Goal: Task Accomplishment & Management: Use online tool/utility

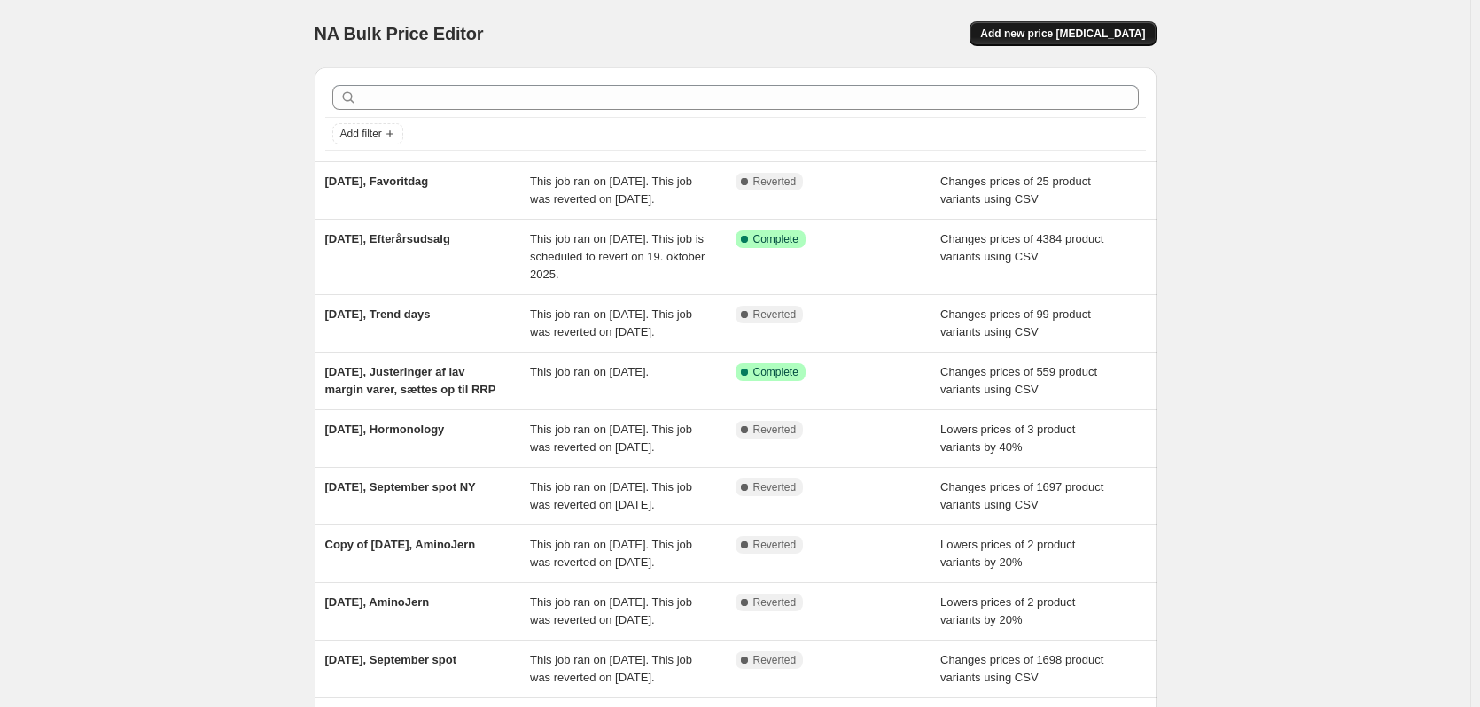
click at [1090, 43] on button "Add new price [MEDICAL_DATA]" at bounding box center [1063, 33] width 186 height 25
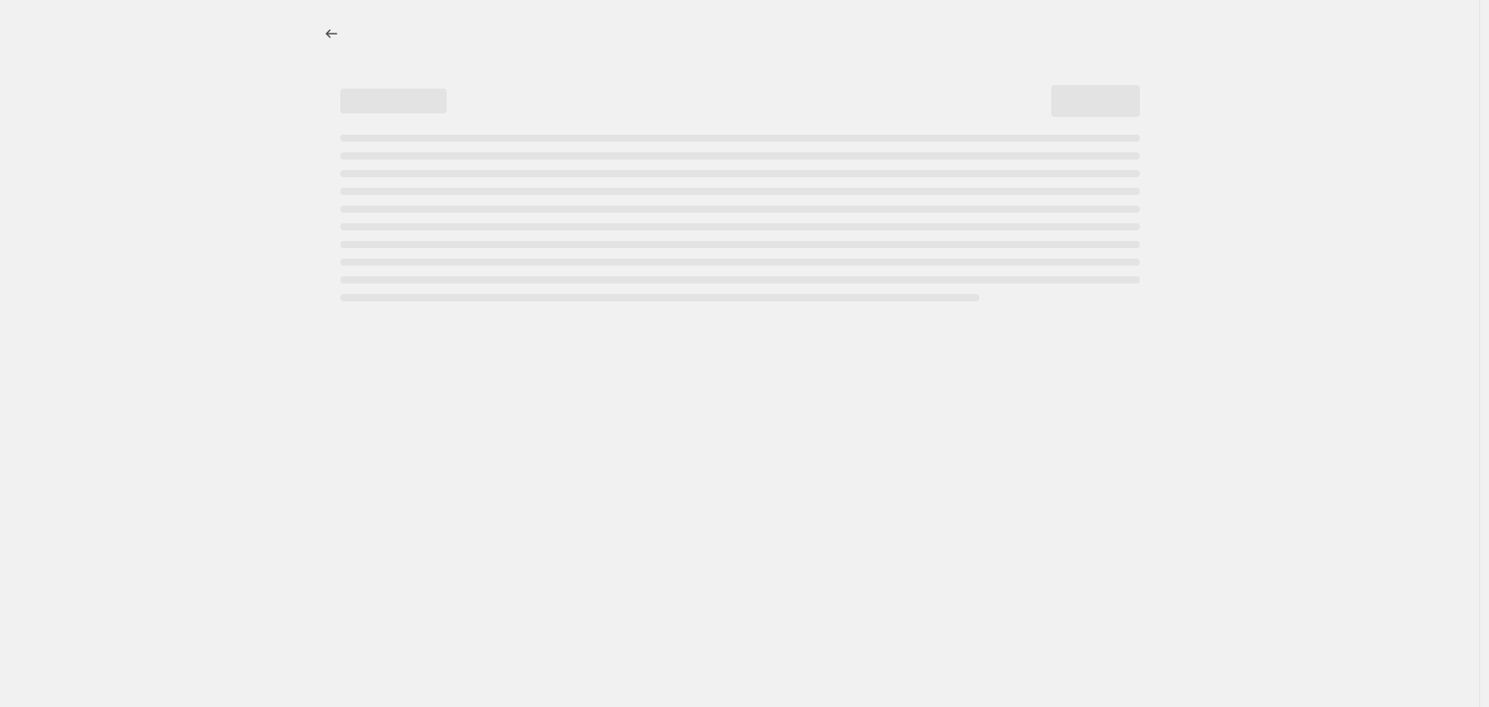
select select "percentage"
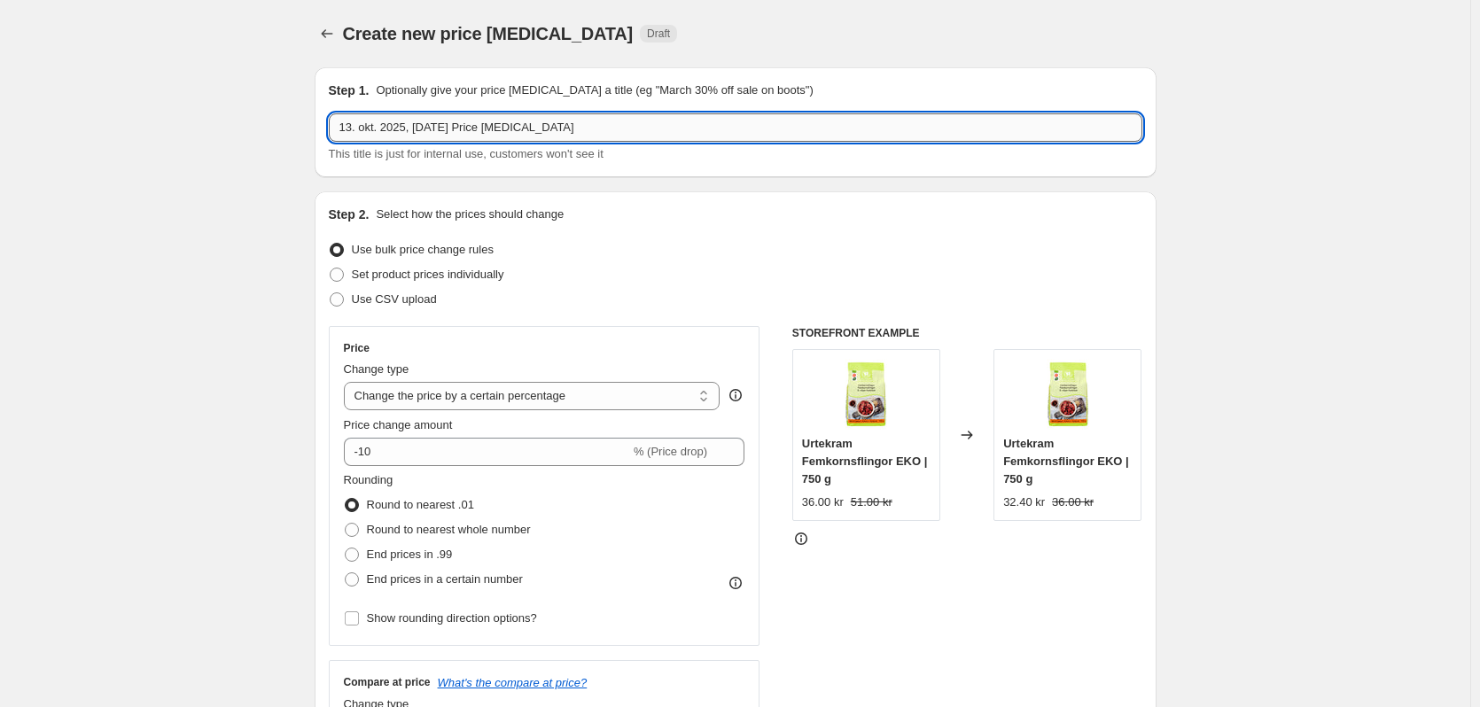
drag, startPoint x: 417, startPoint y: 124, endPoint x: 853, endPoint y: 138, distance: 436.4
click at [839, 138] on input "13. okt. 2025, [DATE] Price [MEDICAL_DATA]" at bounding box center [736, 127] width 814 height 28
type input "13. okt. 2025, Favortidag"
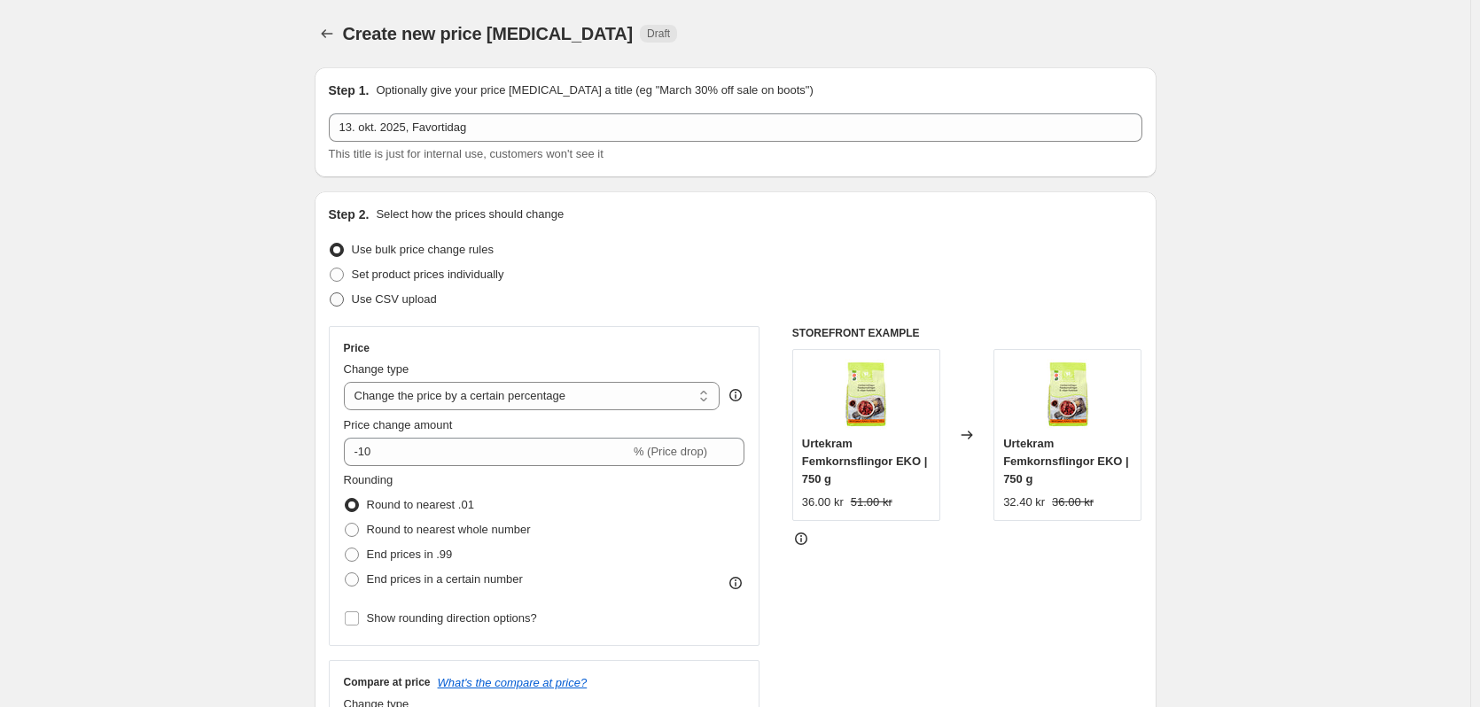
click at [408, 302] on span "Use CSV upload" at bounding box center [394, 299] width 85 height 13
click at [331, 293] on input "Use CSV upload" at bounding box center [330, 293] width 1 height 1
radio input "true"
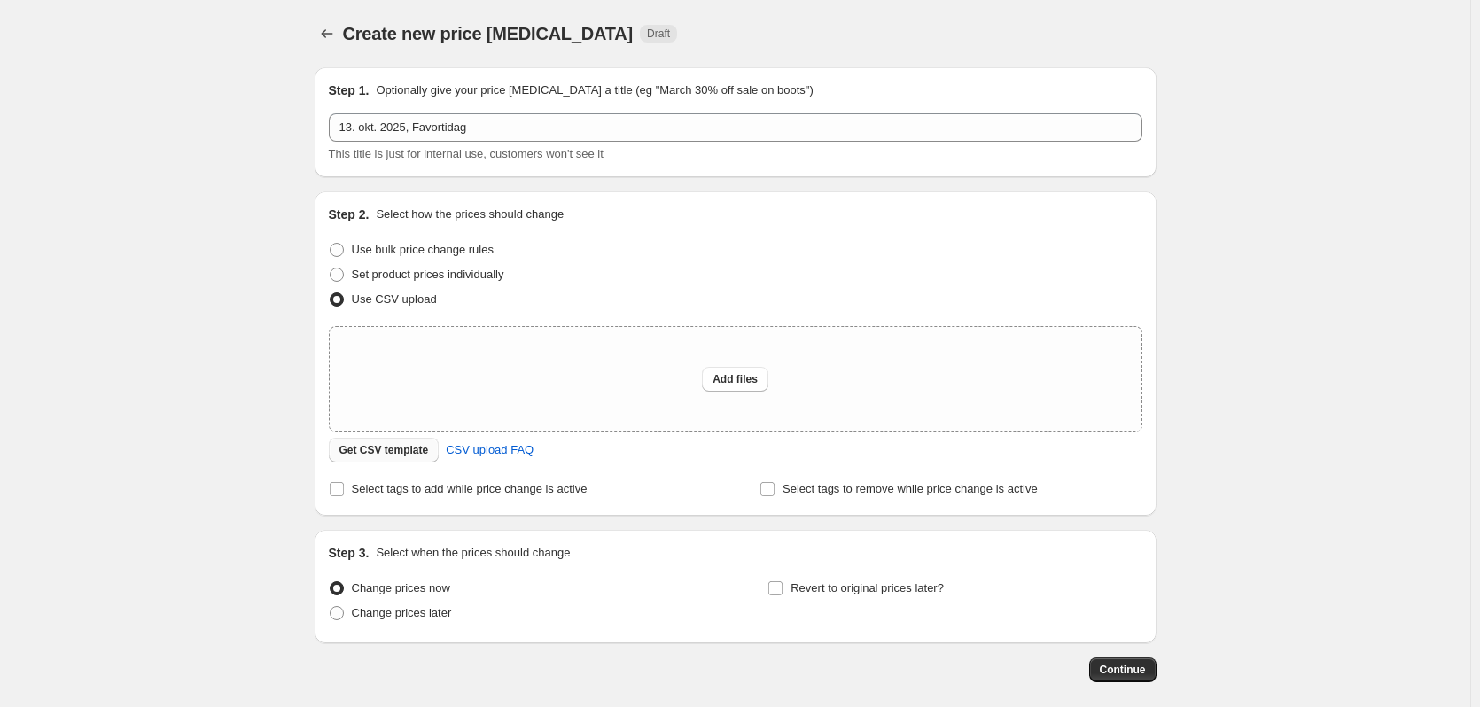
click at [415, 447] on span "Get CSV template" at bounding box center [385, 450] width 90 height 14
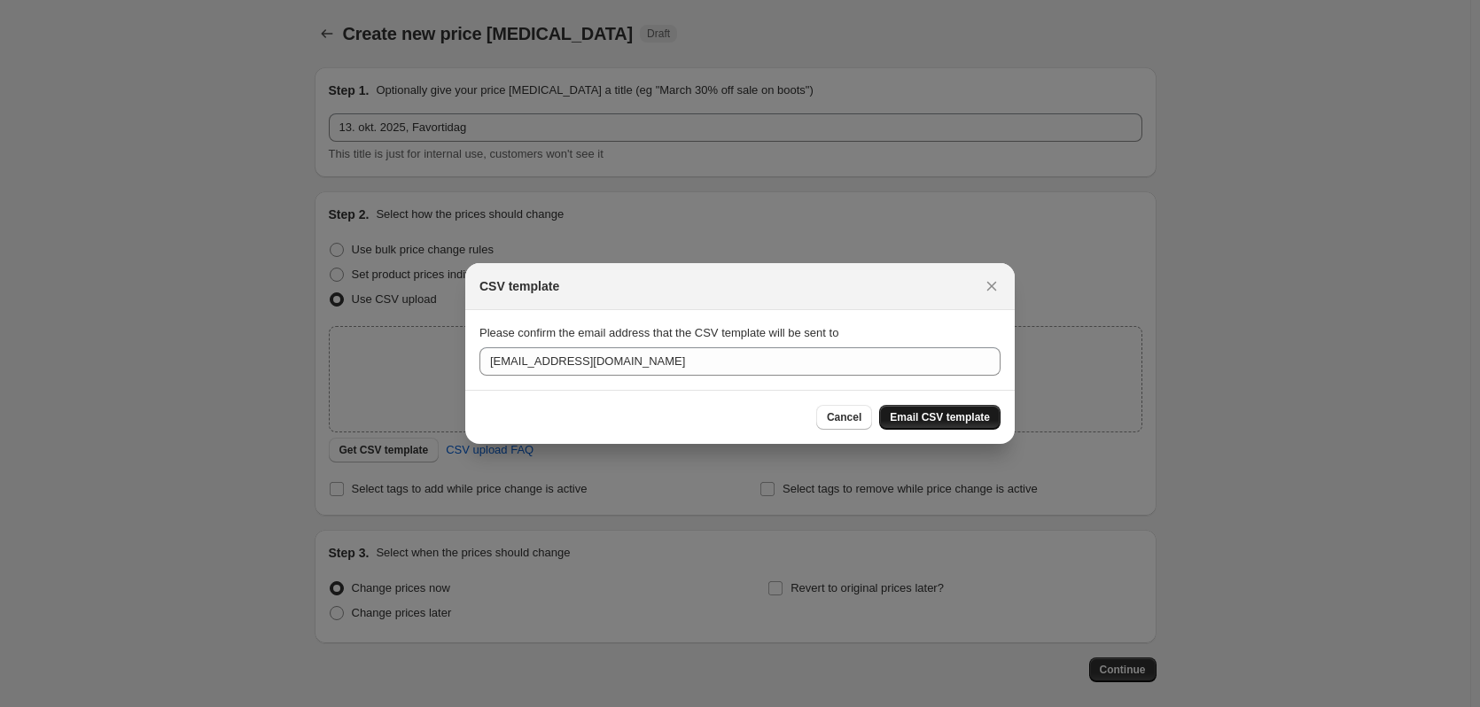
click at [957, 422] on span "Email CSV template" at bounding box center [940, 417] width 100 height 14
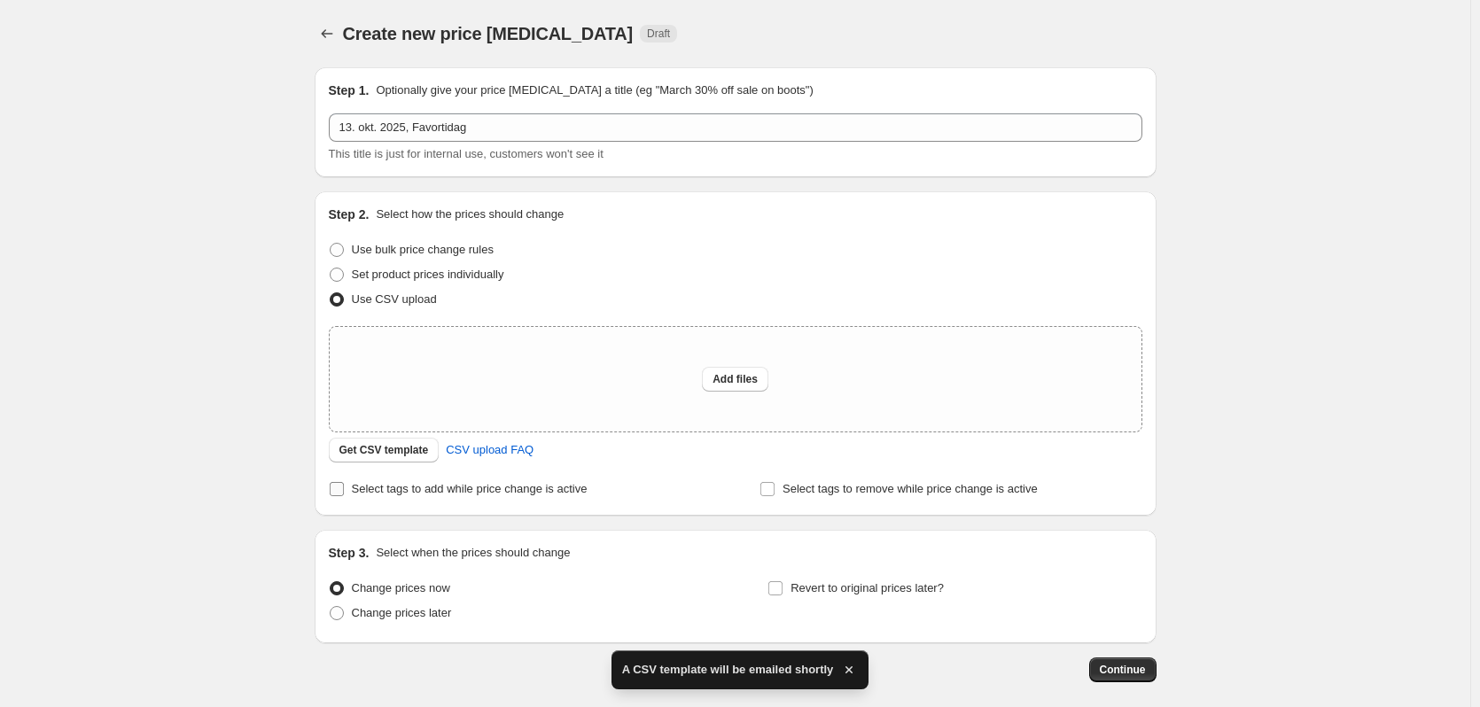
click at [532, 488] on span "Select tags to add while price change is active" at bounding box center [470, 488] width 236 height 13
click at [344, 488] on input "Select tags to add while price change is active" at bounding box center [337, 489] width 14 height 14
checkbox input "true"
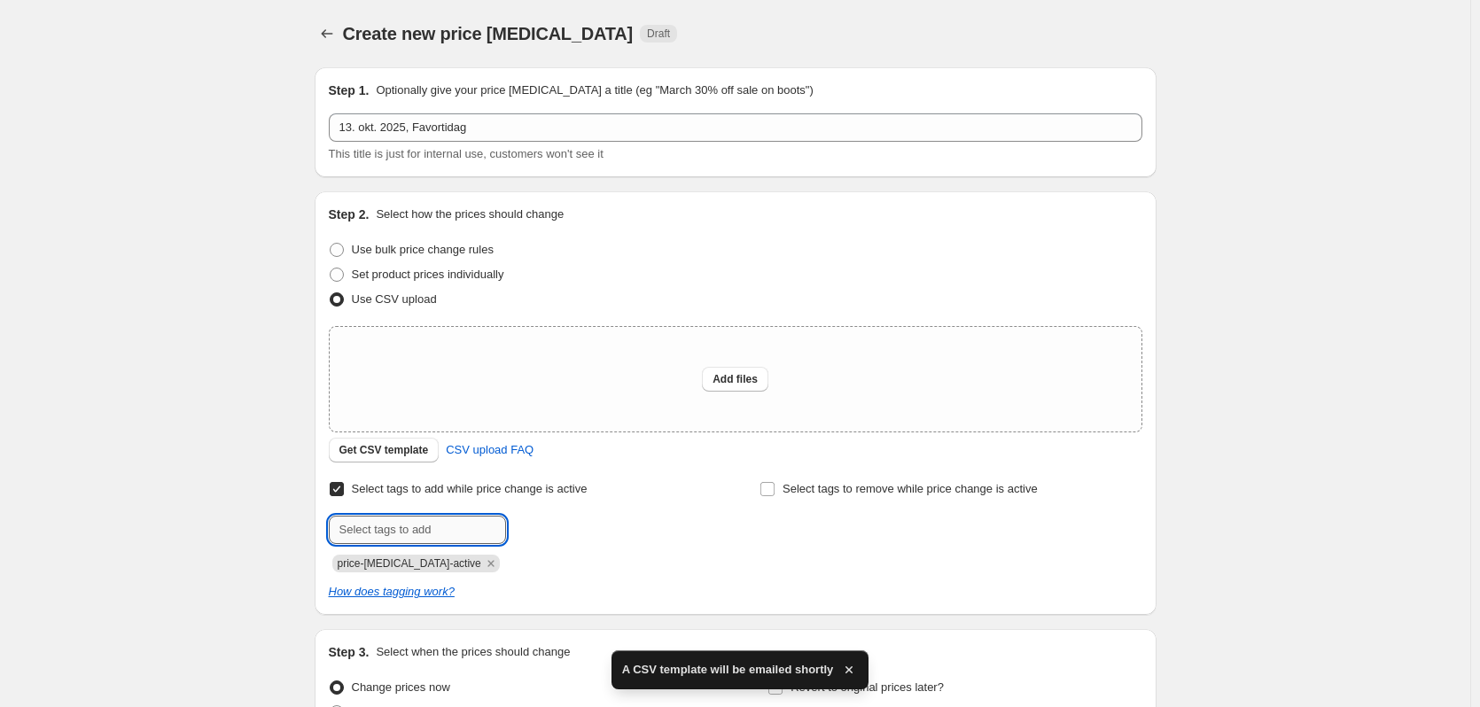
click at [436, 519] on input "text" at bounding box center [417, 530] width 177 height 28
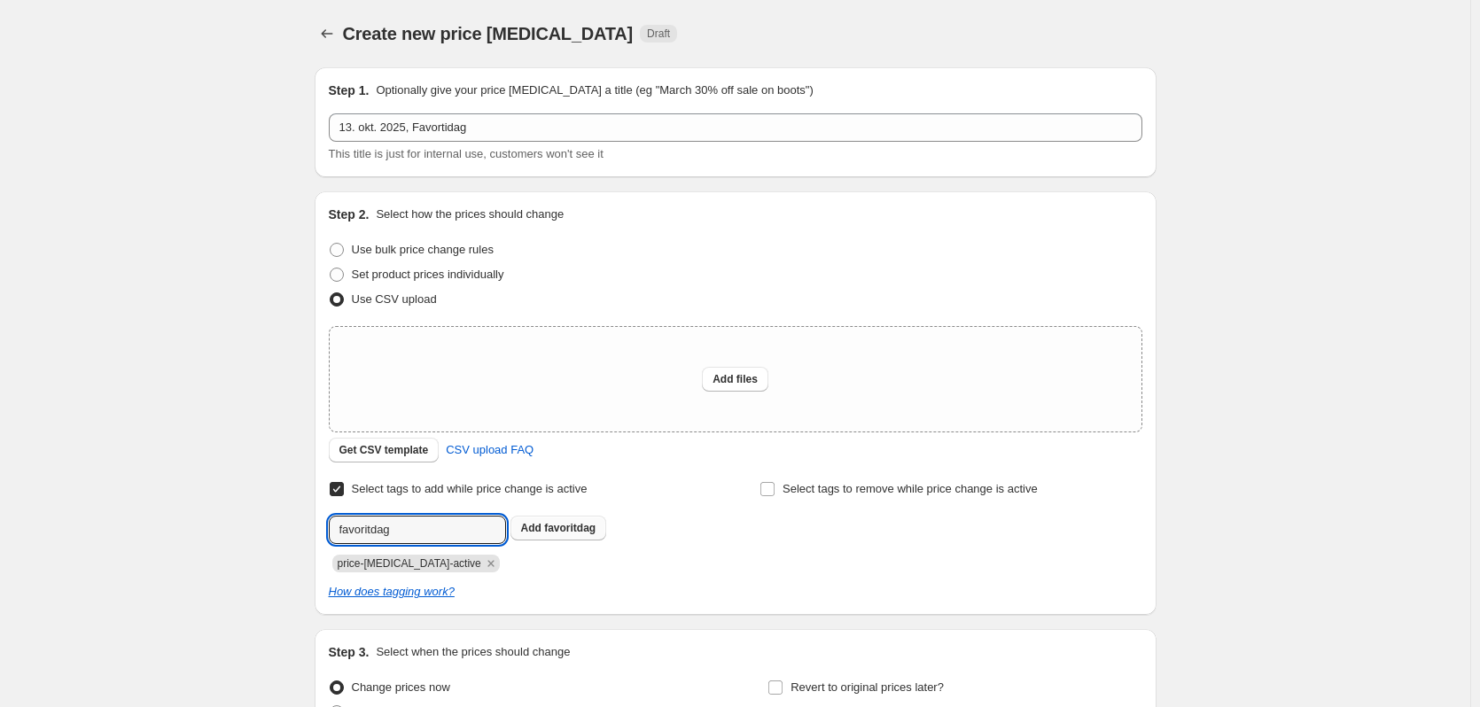
type input "favoritdag"
click at [574, 532] on span "favoritdag" at bounding box center [569, 528] width 51 height 12
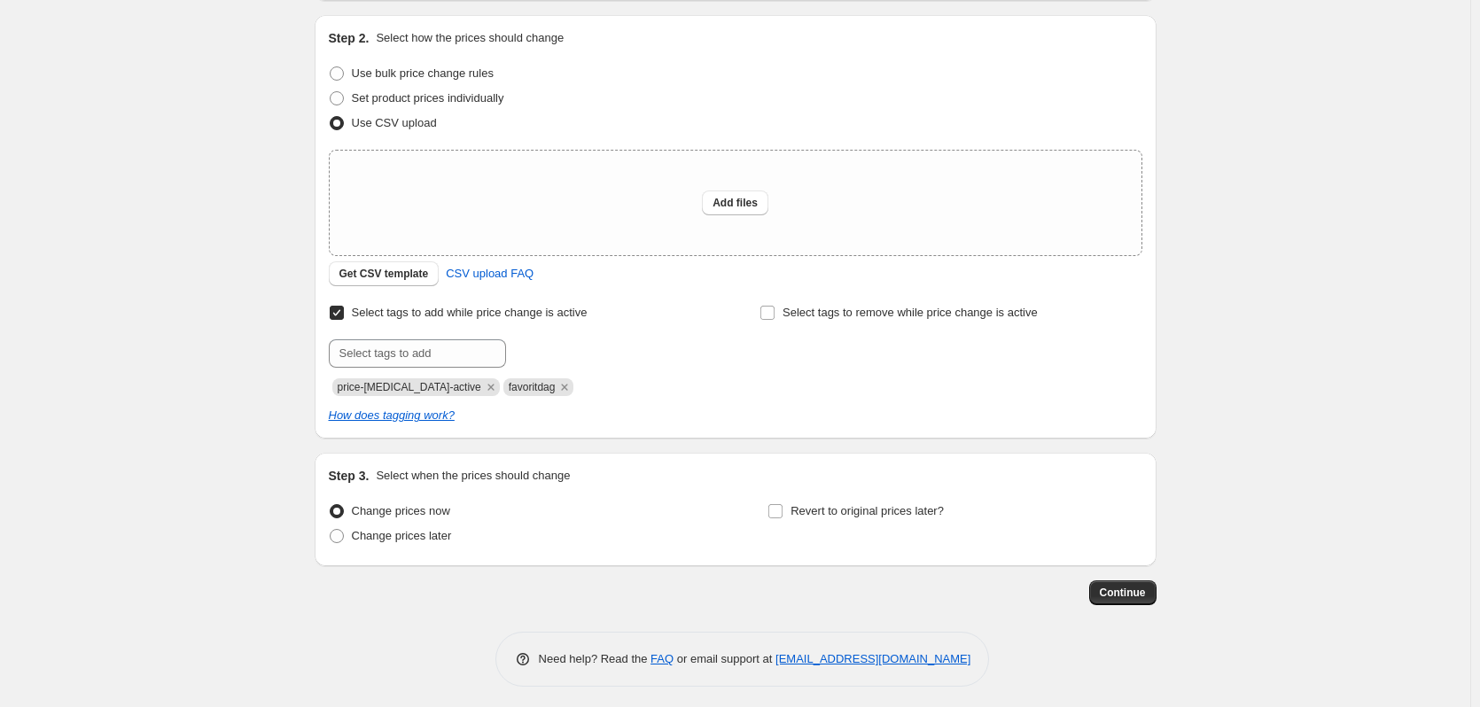
scroll to position [177, 0]
click at [419, 536] on span "Change prices later" at bounding box center [402, 534] width 100 height 13
click at [331, 529] on input "Change prices later" at bounding box center [330, 528] width 1 height 1
radio input "true"
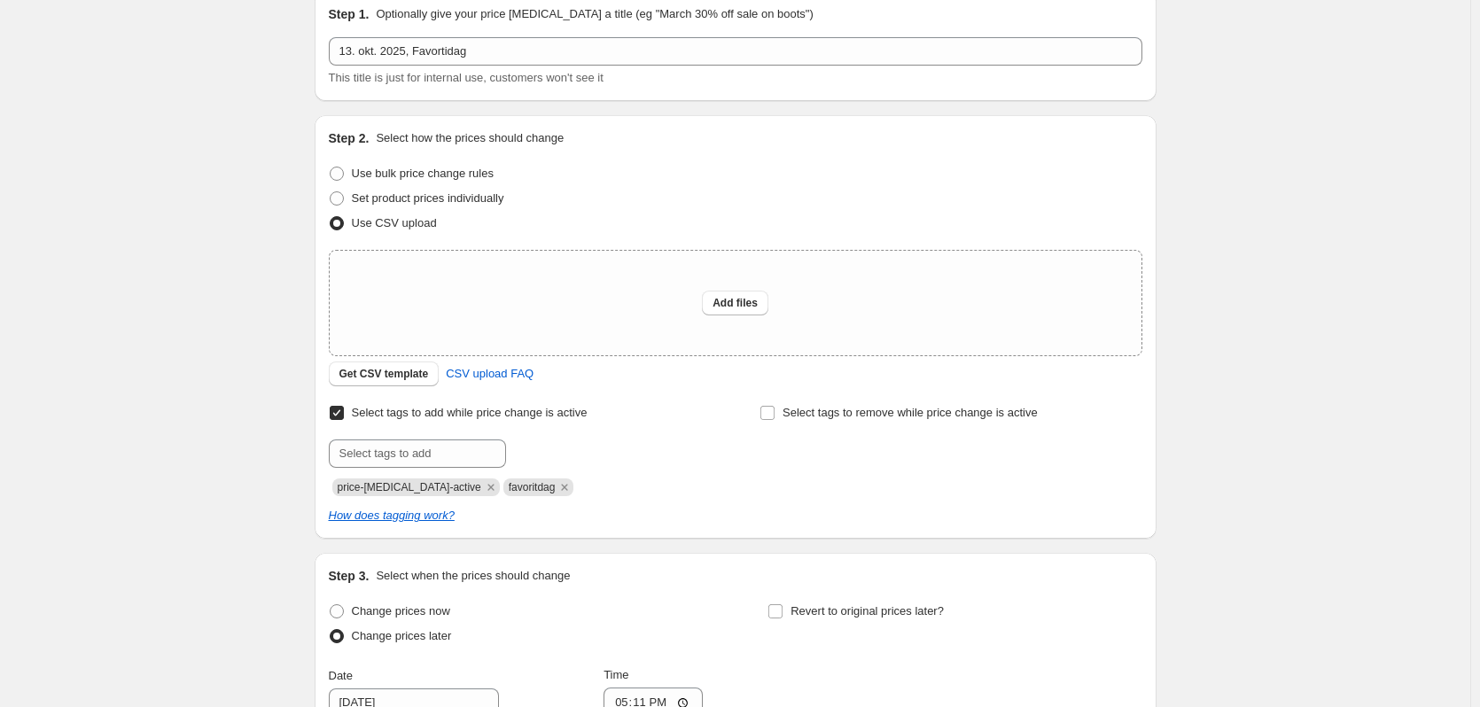
scroll to position [0, 0]
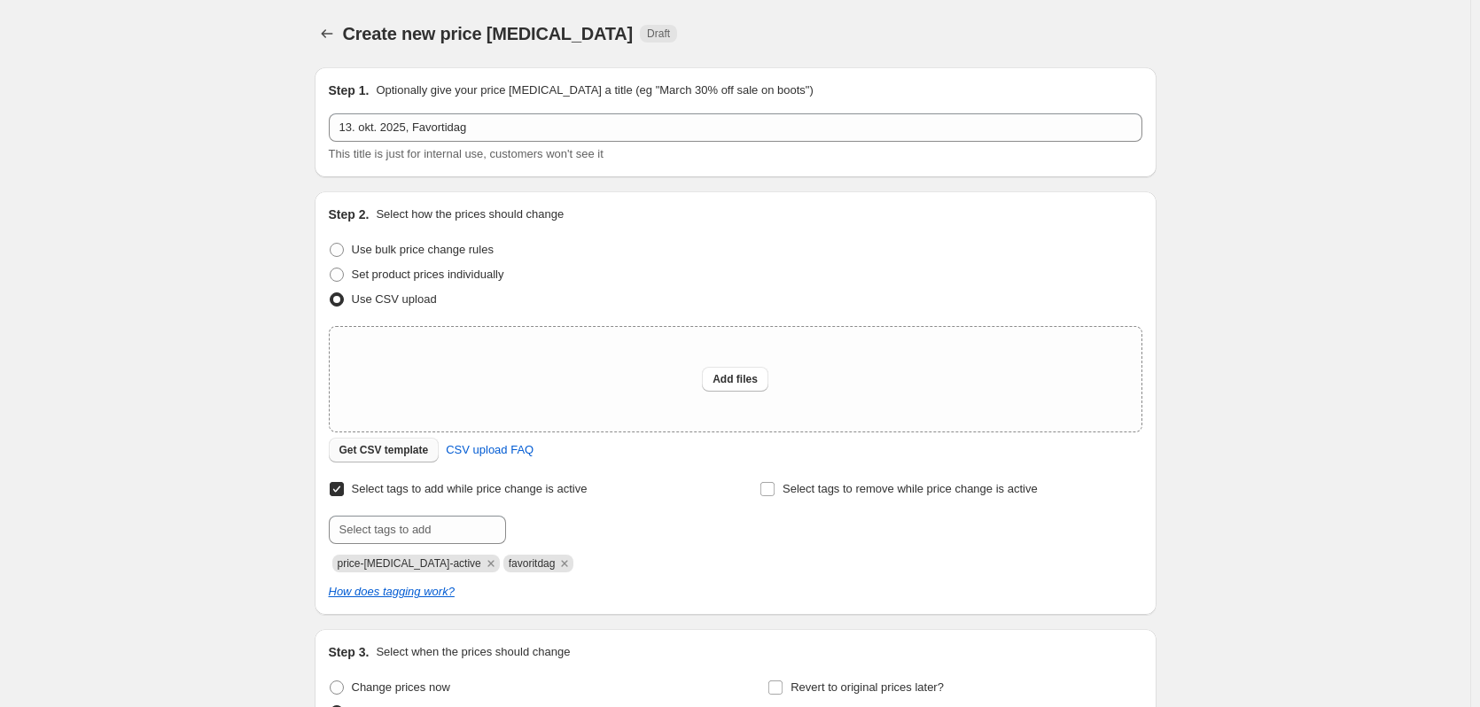
click at [425, 443] on button "Get CSV template" at bounding box center [384, 450] width 111 height 25
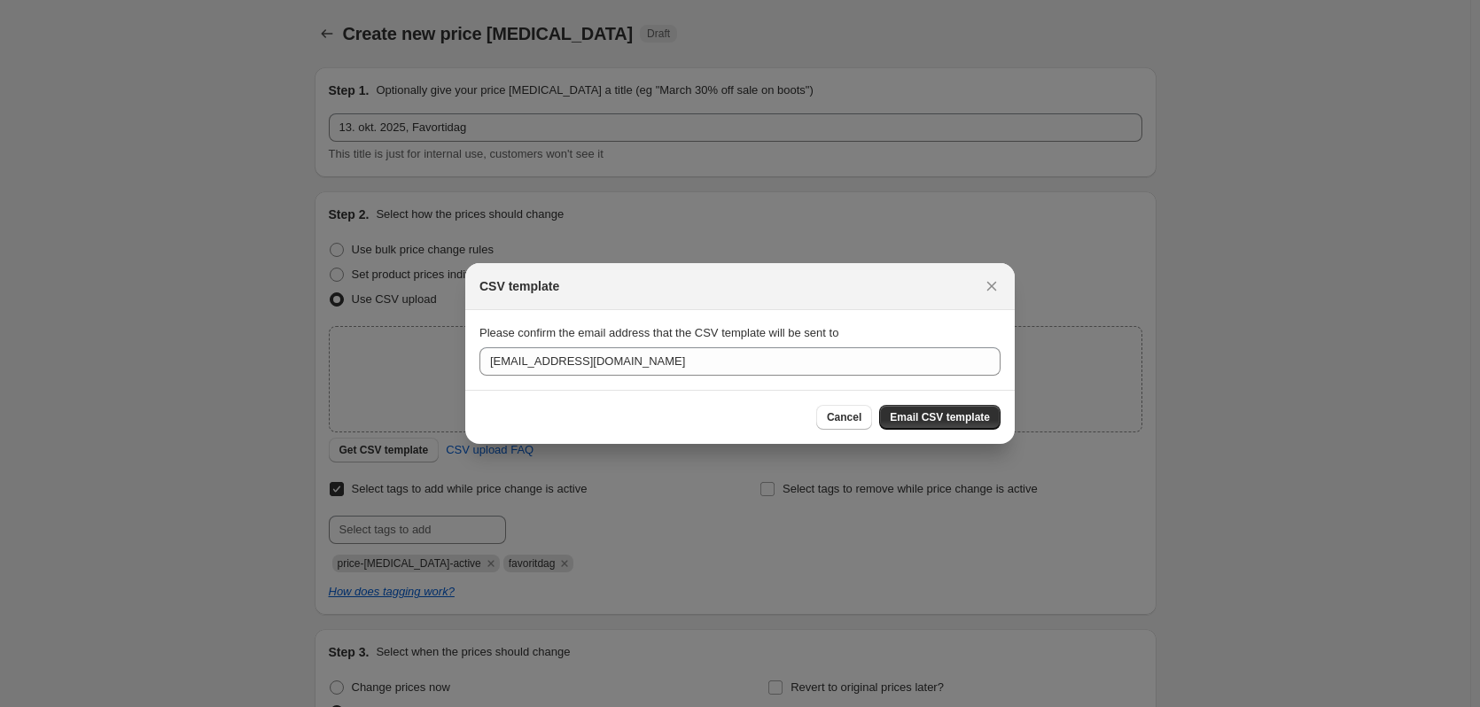
click at [942, 434] on div "Cancel Email CSV template" at bounding box center [740, 417] width 550 height 54
click at [950, 422] on span "Email CSV template" at bounding box center [940, 417] width 100 height 14
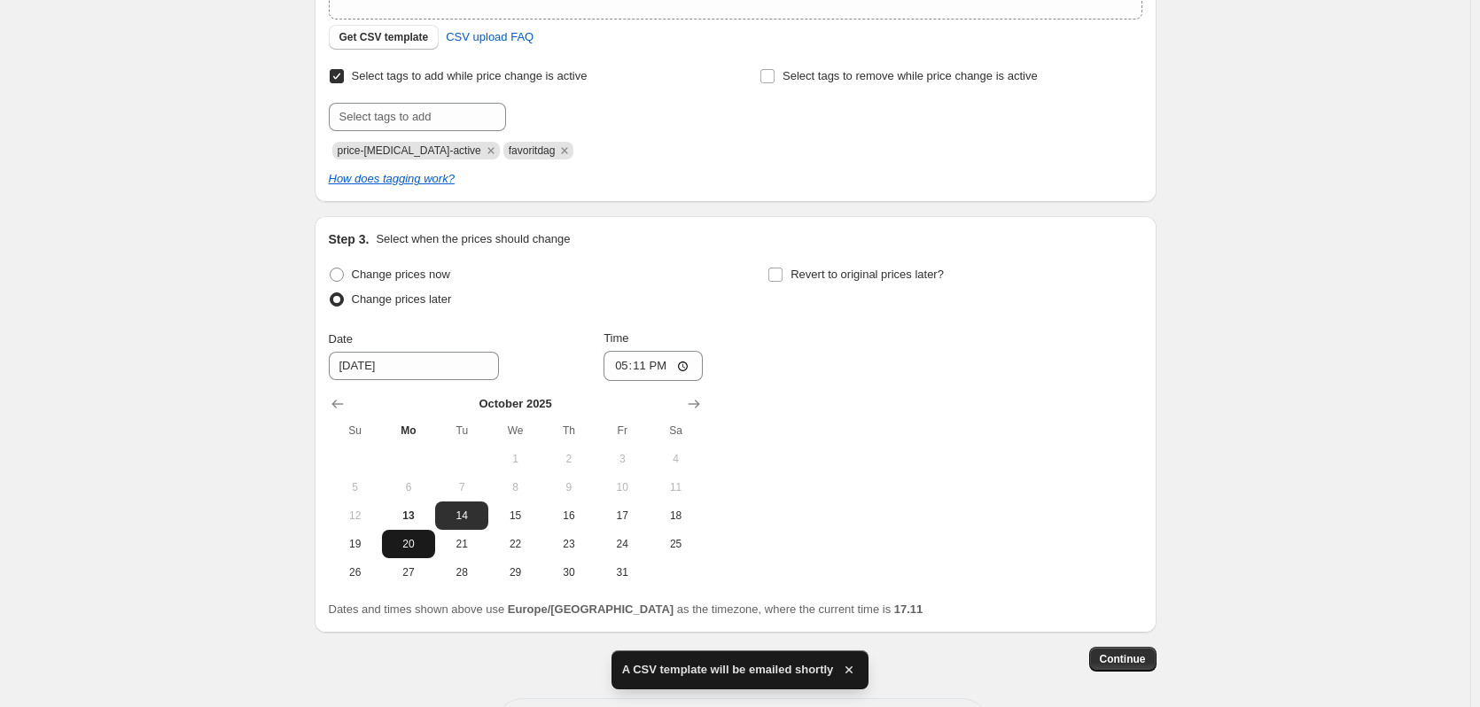
scroll to position [443, 0]
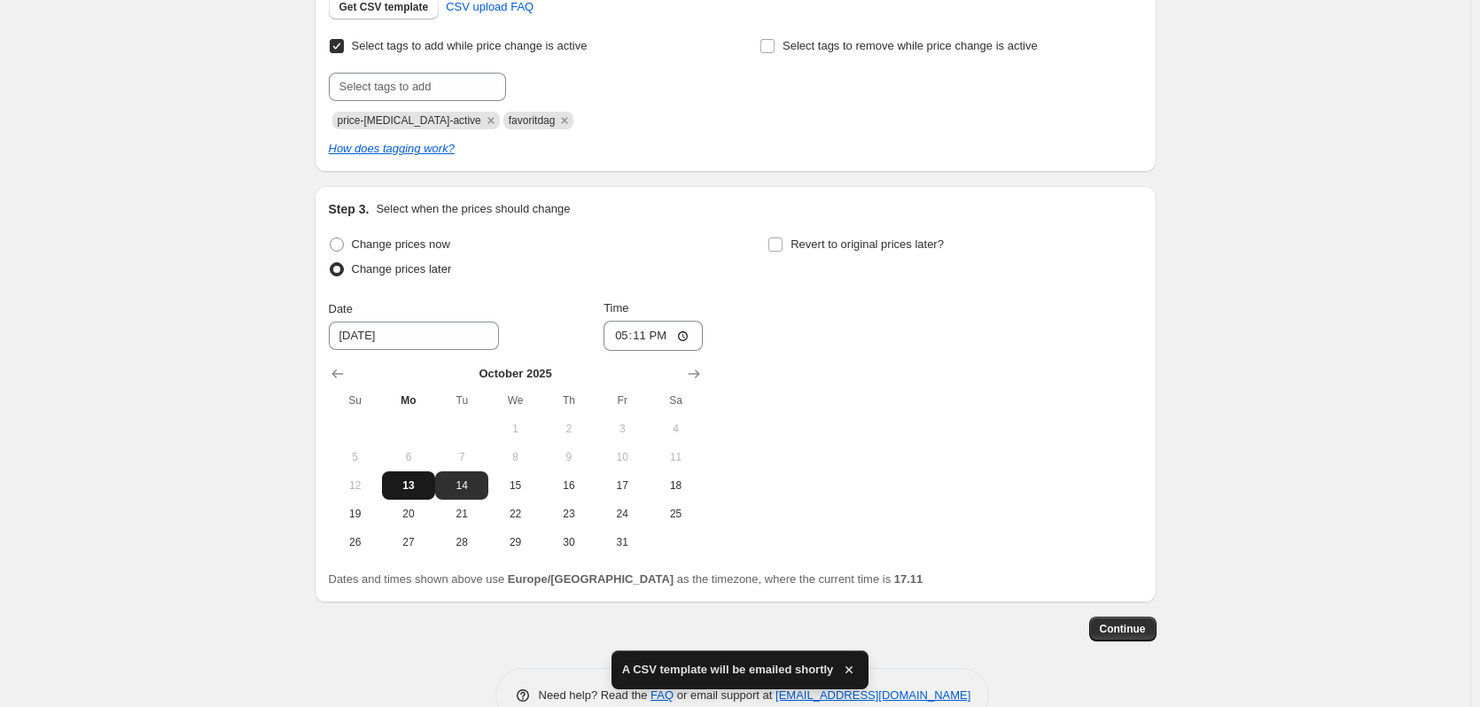
click at [426, 488] on span "13" at bounding box center [408, 486] width 39 height 14
click at [449, 484] on span "14" at bounding box center [461, 486] width 39 height 14
type input "[DATE]"
click at [651, 336] on input "17:11" at bounding box center [653, 336] width 99 height 30
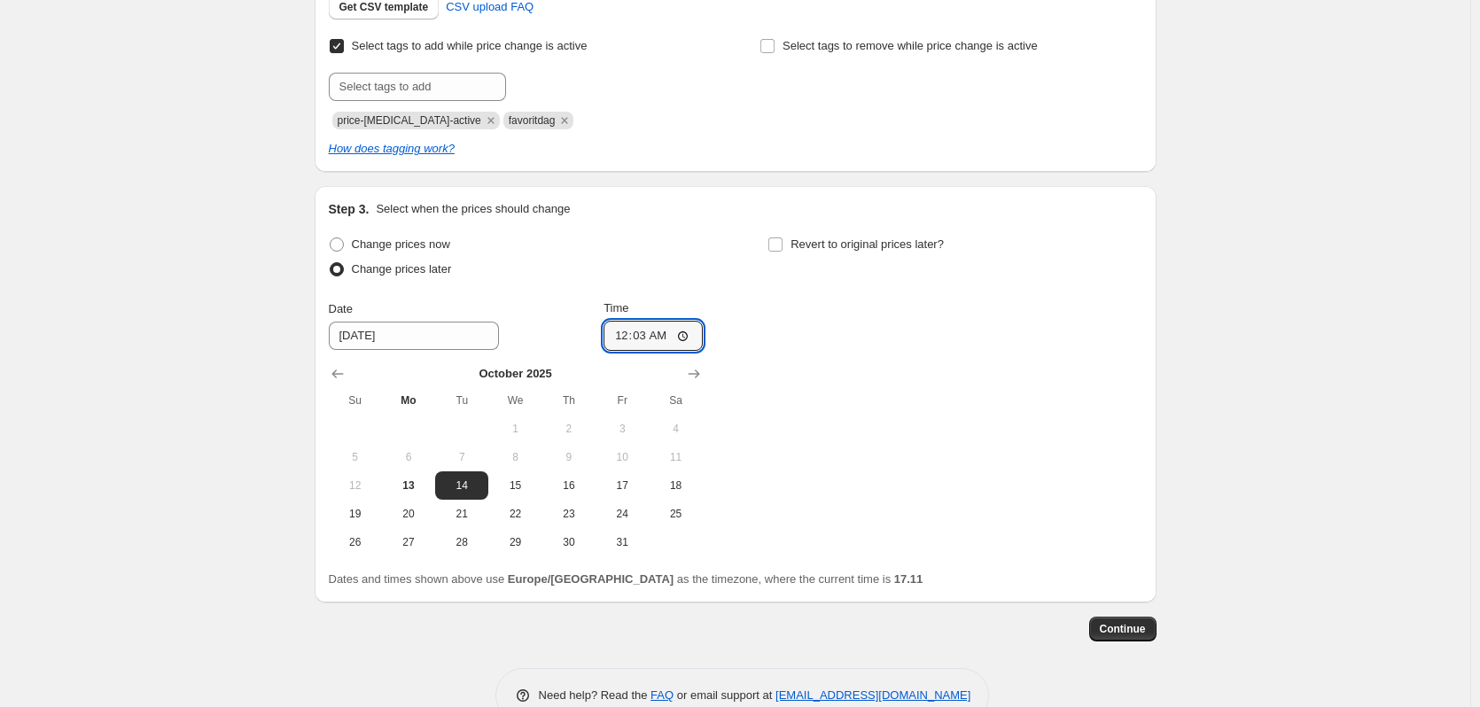
type input "00:30"
click at [809, 332] on div "Change prices now Change prices later Date [DATE] Time 00:[DATE] Mo Tu We Th Fr…" at bounding box center [736, 394] width 814 height 324
click at [808, 246] on span "Revert to original prices later?" at bounding box center [867, 244] width 153 height 13
click at [783, 246] on input "Revert to original prices later?" at bounding box center [776, 245] width 14 height 14
checkbox input "true"
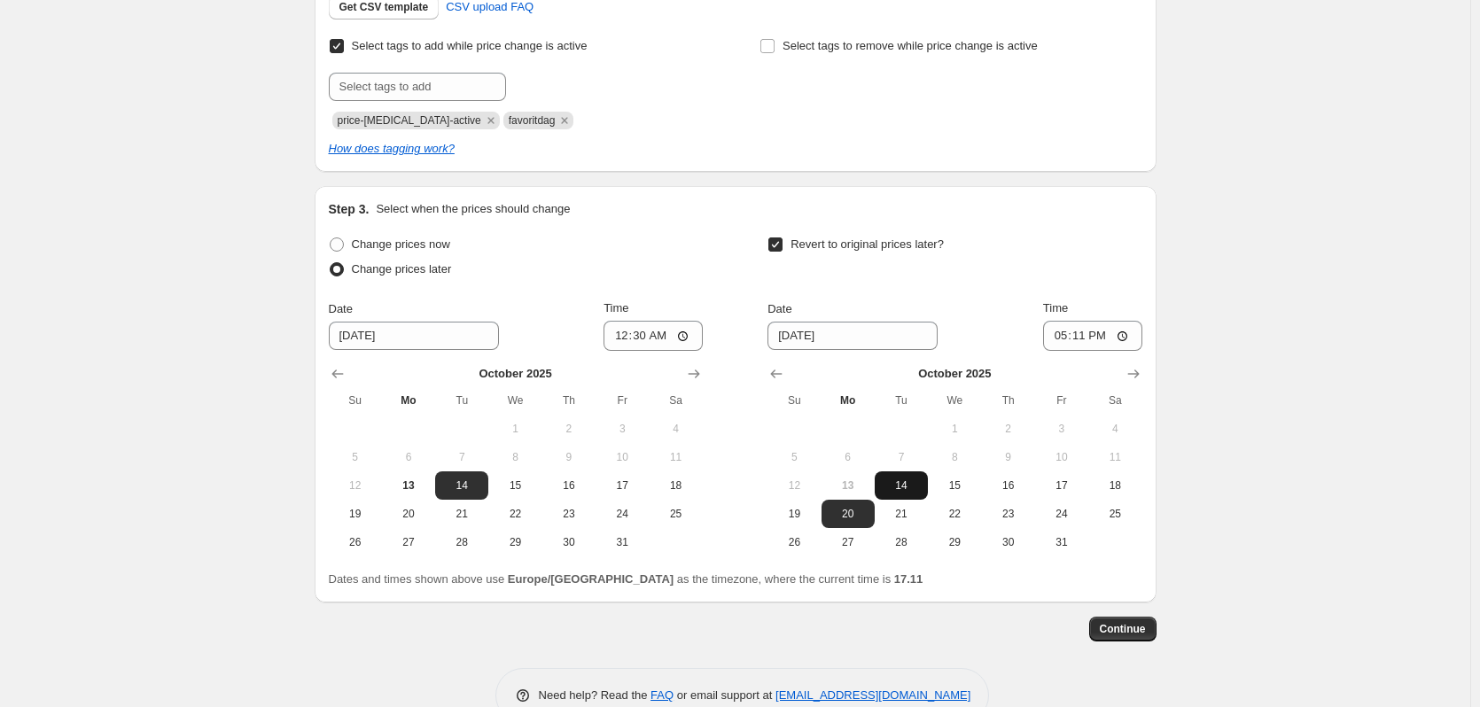
click at [905, 479] on span "14" at bounding box center [901, 486] width 39 height 14
type input "[DATE]"
click at [1095, 340] on input "17:11" at bounding box center [1092, 336] width 99 height 30
type input "23:59"
click at [1277, 300] on div "Create new price [MEDICAL_DATA]. This page is ready Create new price [MEDICAL_D…" at bounding box center [735, 153] width 1471 height 1193
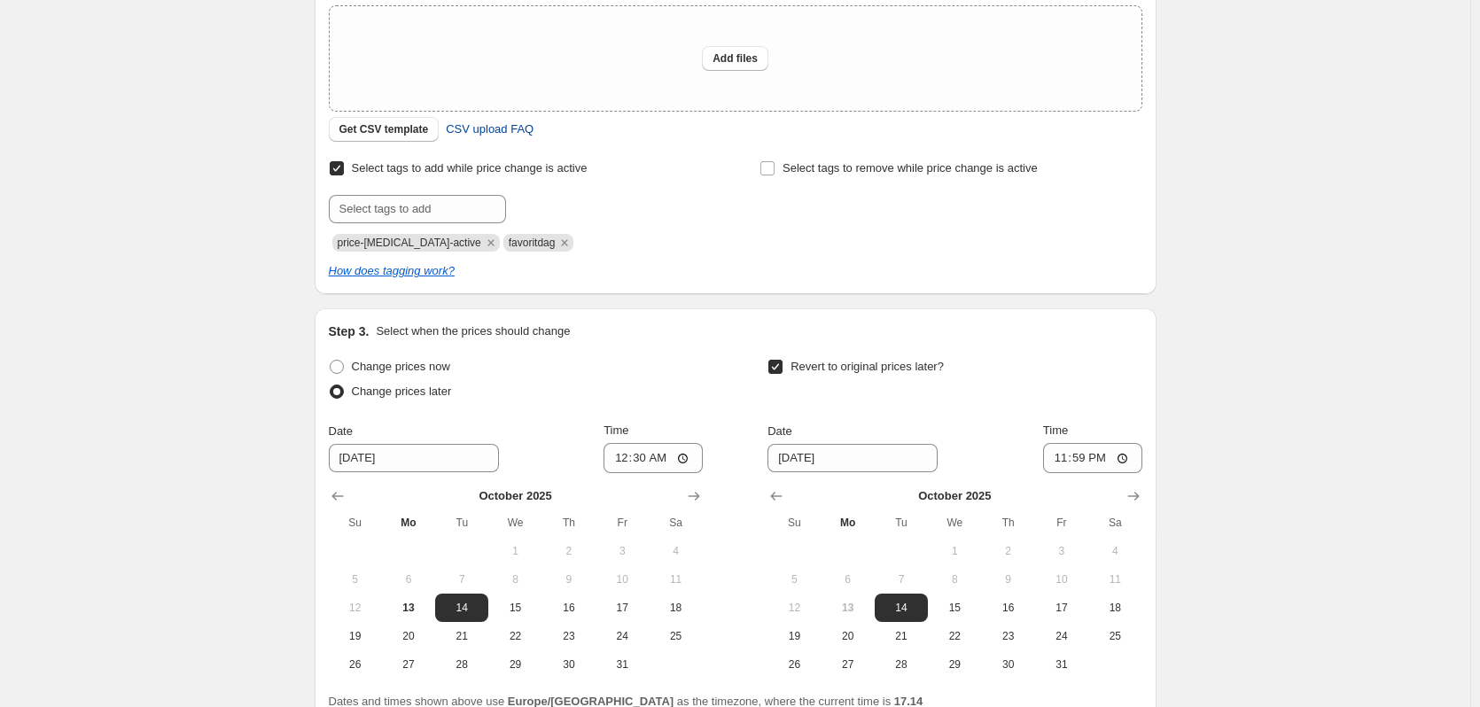
scroll to position [89, 0]
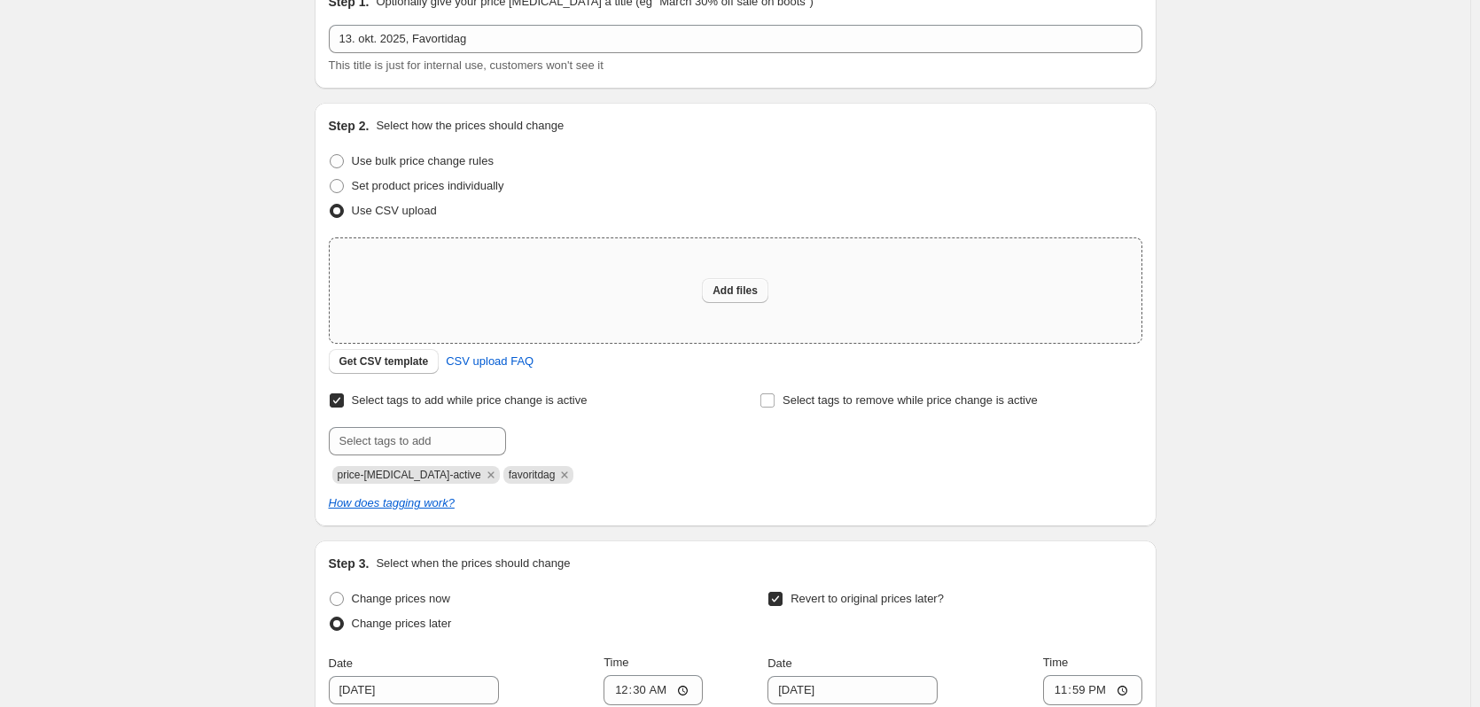
click at [736, 288] on span "Add files" at bounding box center [735, 291] width 45 height 14
type input "C:\fakepath\SE-favoritdag-13-10.csv"
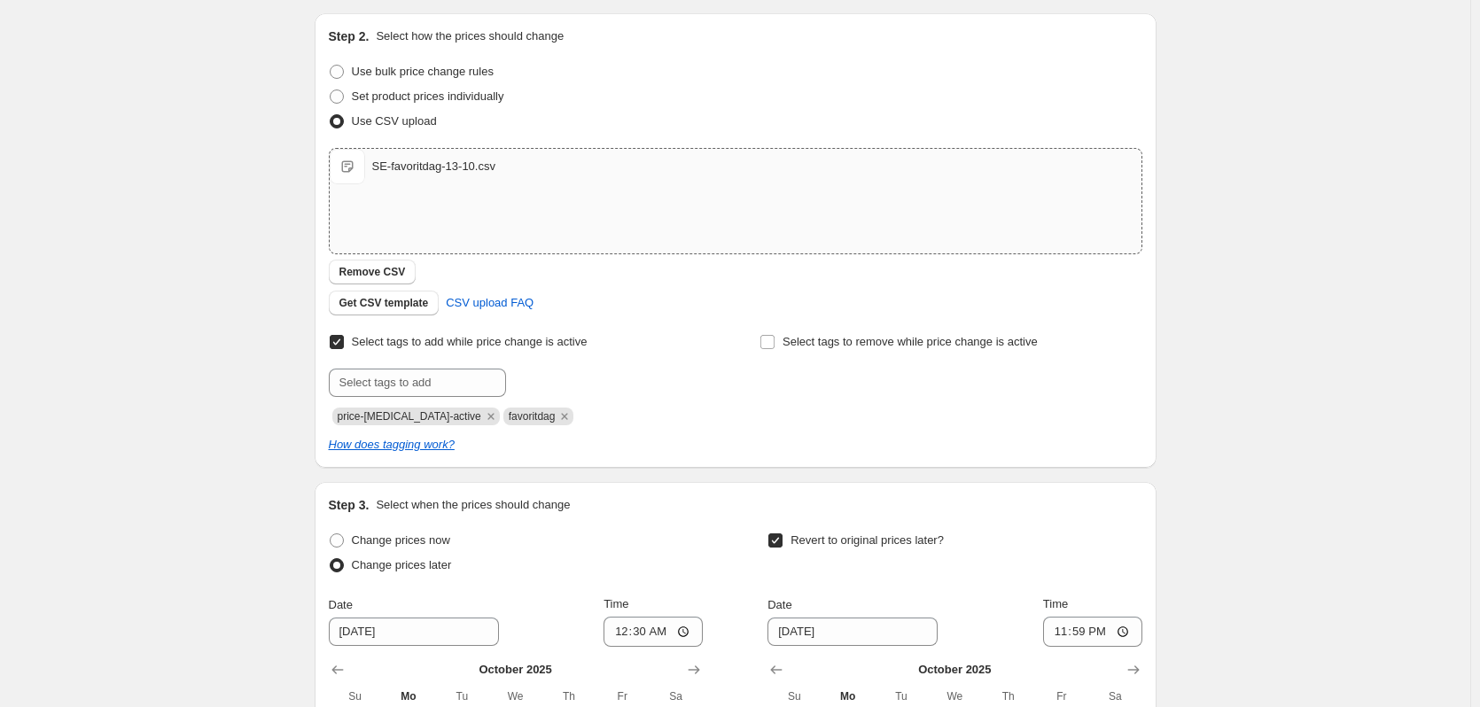
scroll to position [517, 0]
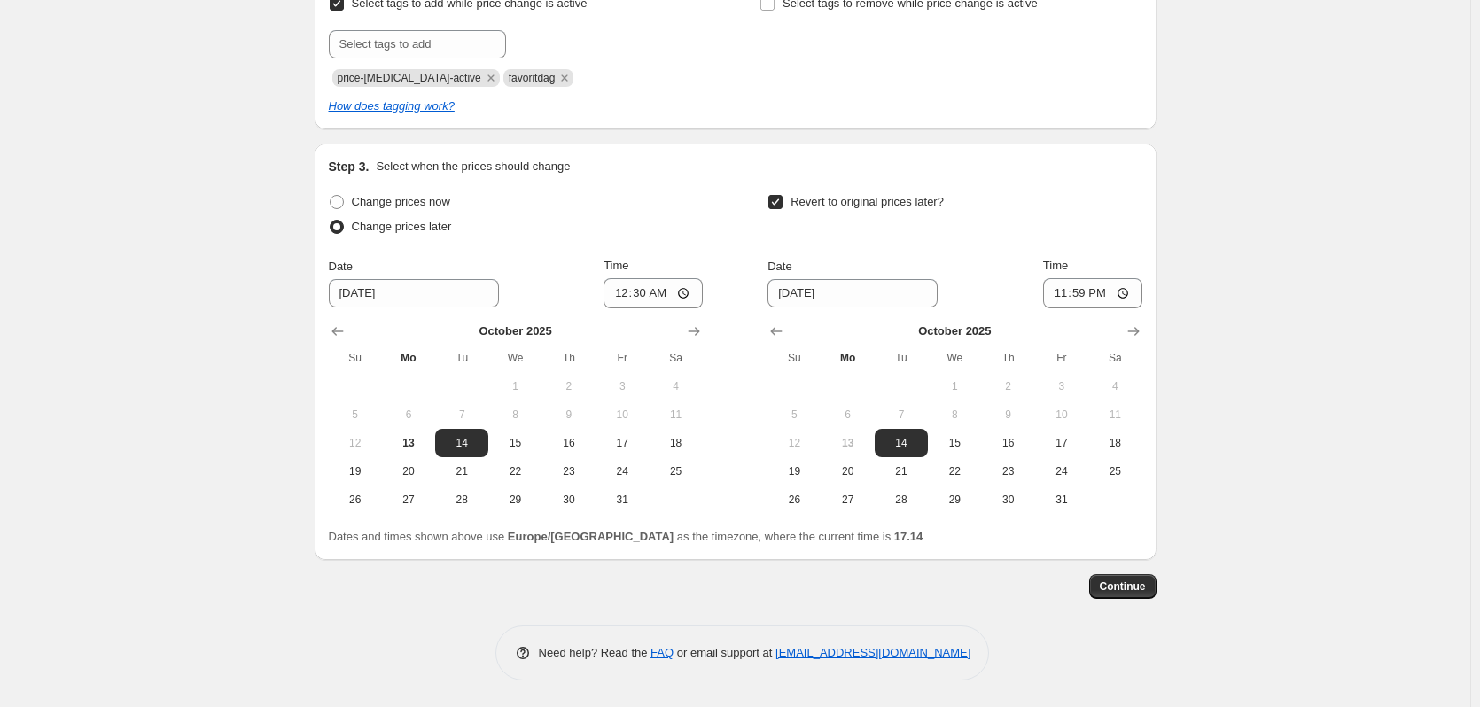
click at [1165, 585] on div "Create new price [MEDICAL_DATA]. This page is ready Create new price [MEDICAL_D…" at bounding box center [735, 95] width 885 height 1224
click at [1138, 590] on span "Continue" at bounding box center [1123, 587] width 46 height 14
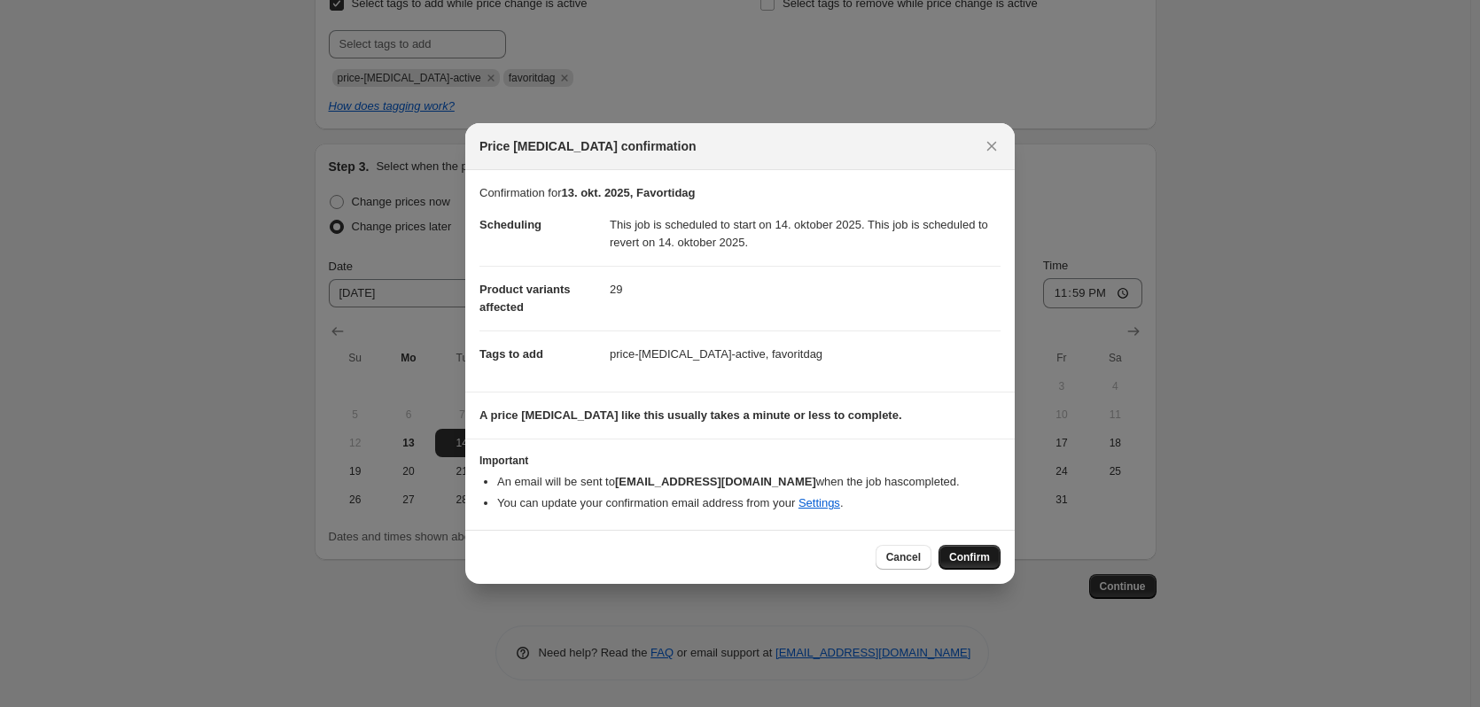
click at [957, 559] on span "Confirm" at bounding box center [969, 558] width 41 height 14
